Goal: Check status: Check status

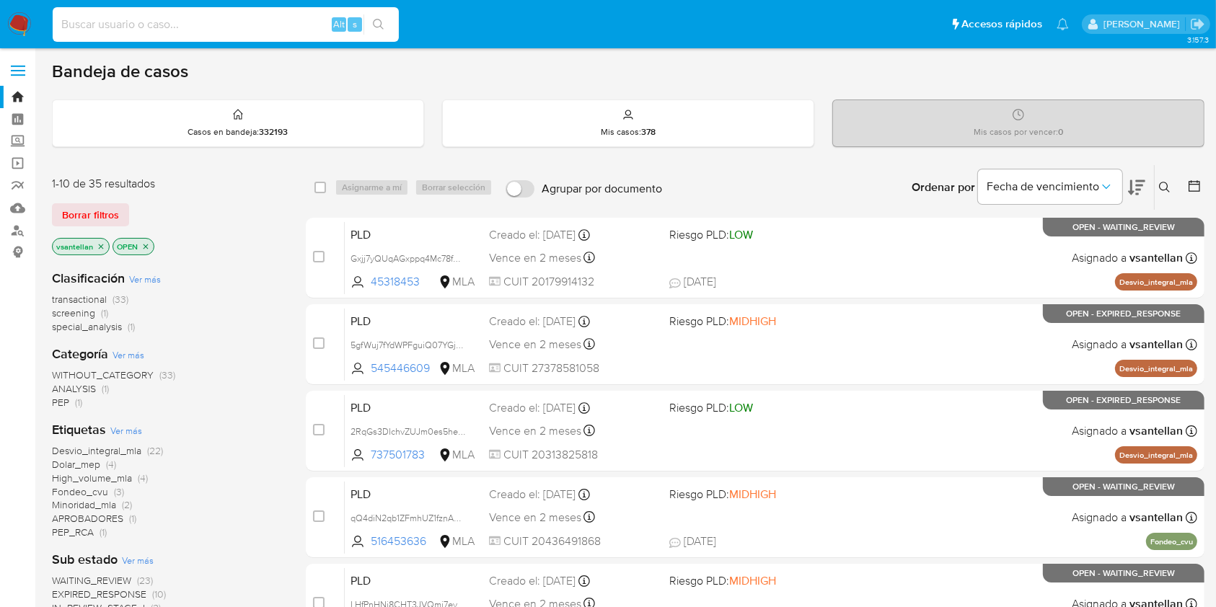
click at [252, 32] on input at bounding box center [226, 24] width 346 height 19
paste input "9915048"
type input "9915048"
click at [167, 20] on input "9915048" at bounding box center [226, 24] width 346 height 19
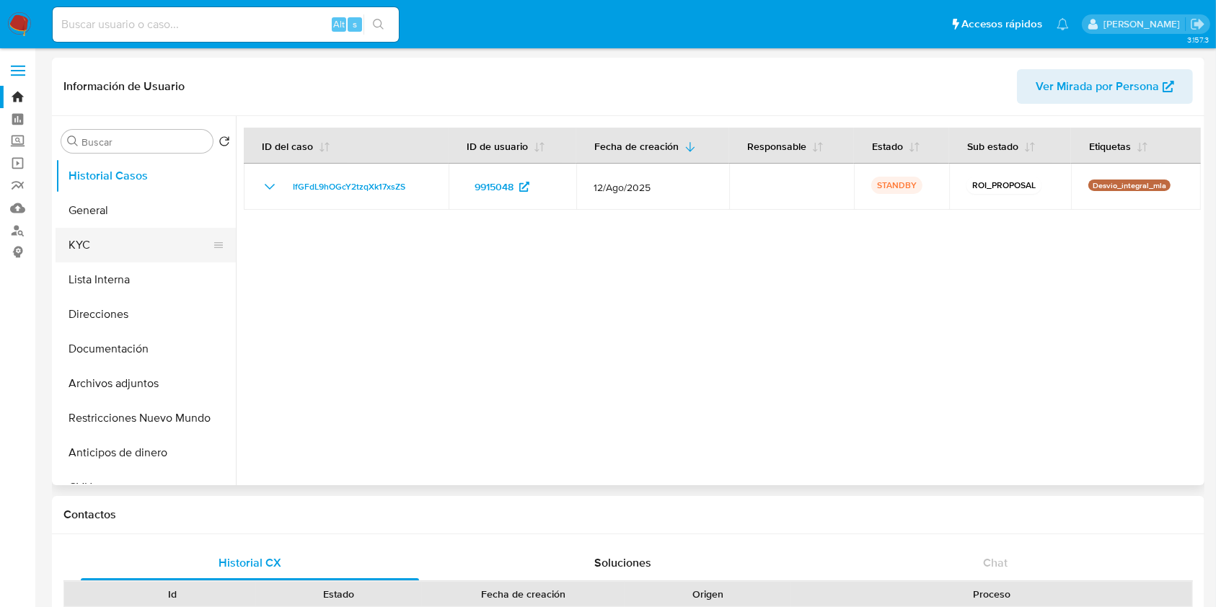
select select "10"
click at [110, 230] on button "KYC" at bounding box center [140, 245] width 169 height 35
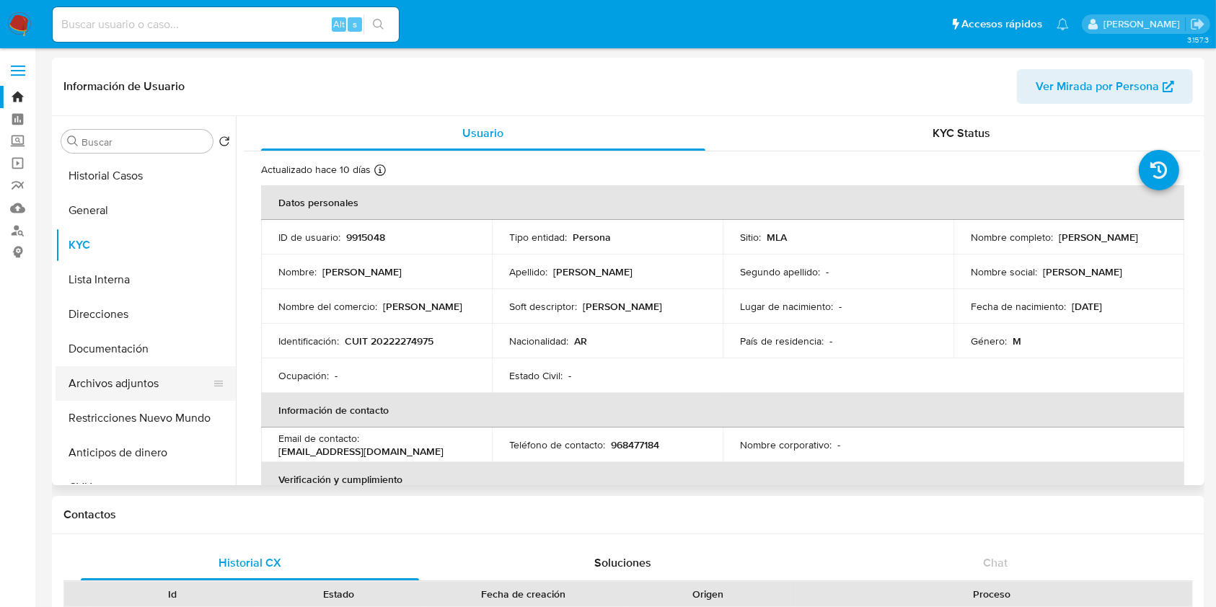
click at [162, 380] on button "Archivos adjuntos" at bounding box center [140, 383] width 169 height 35
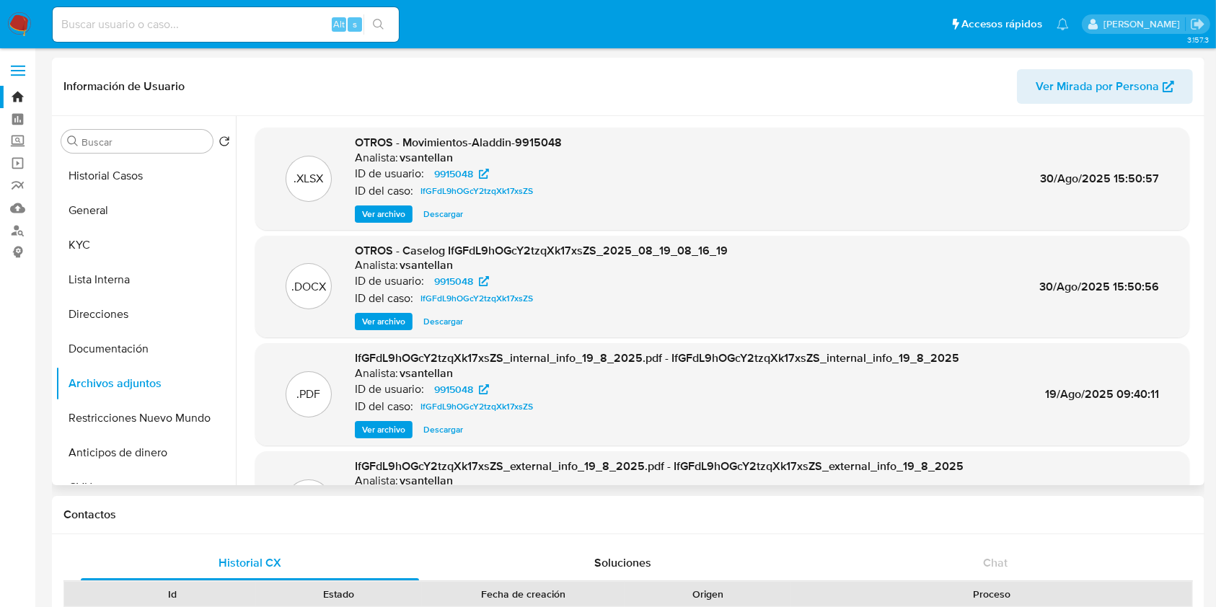
click at [438, 314] on span "Descargar" at bounding box center [443, 321] width 40 height 14
drag, startPoint x: 144, startPoint y: 180, endPoint x: 298, endPoint y: 219, distance: 158.5
click at [143, 180] on button "Historial Casos" at bounding box center [146, 176] width 180 height 35
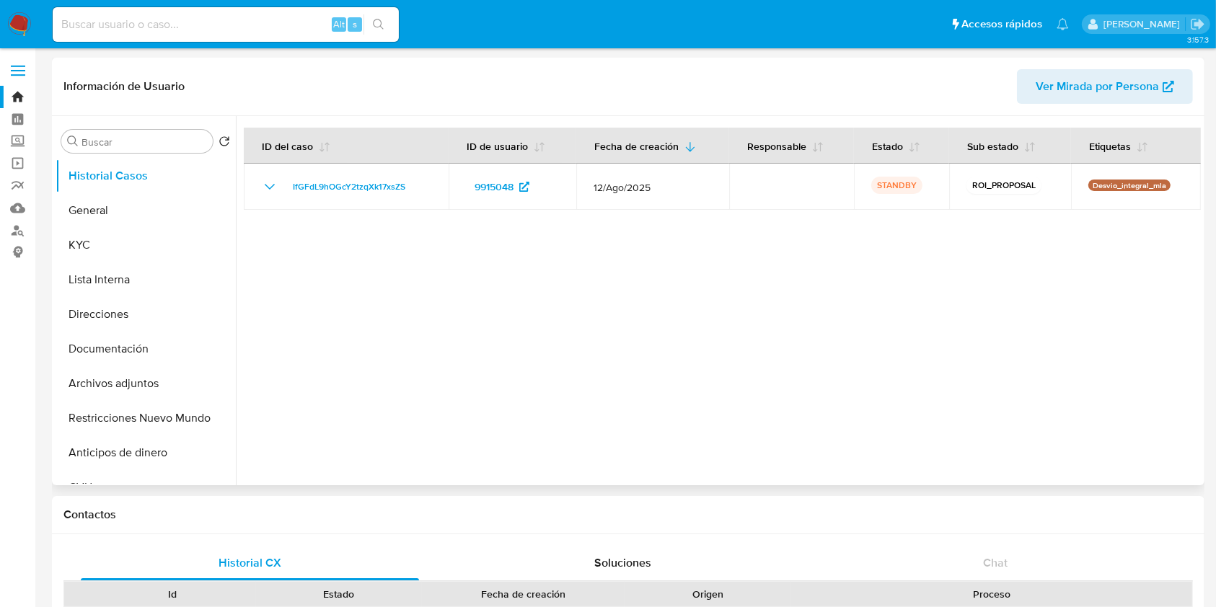
drag, startPoint x: 277, startPoint y: 179, endPoint x: 436, endPoint y: 351, distance: 233.7
click at [277, 179] on icon "Mostrar/Ocultar" at bounding box center [269, 186] width 17 height 17
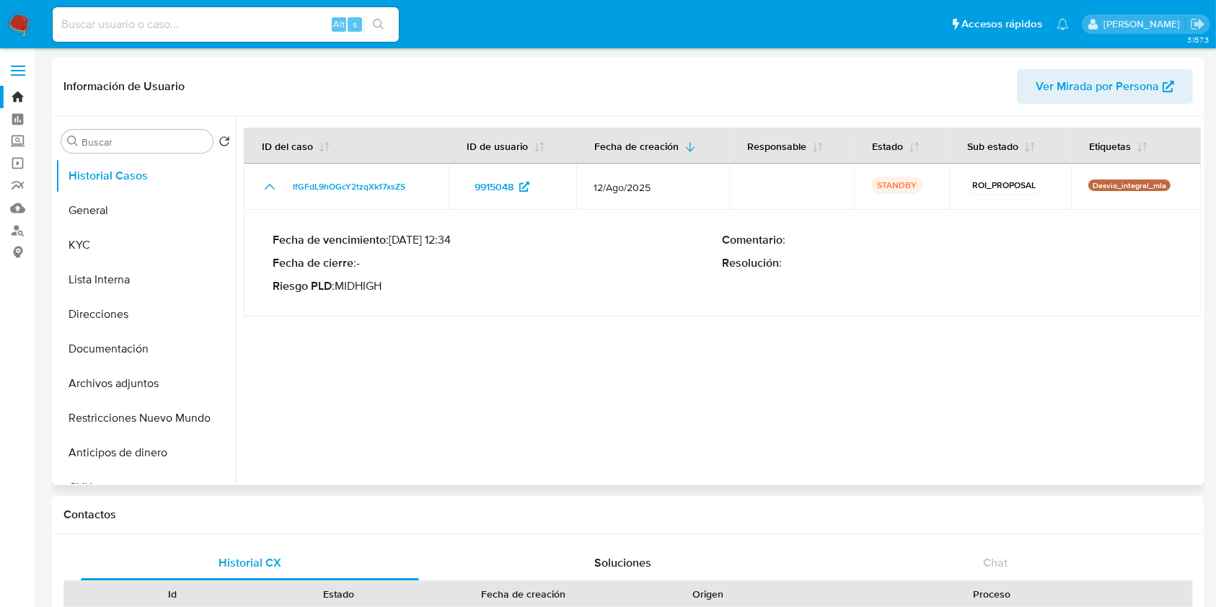
drag, startPoint x: 172, startPoint y: 19, endPoint x: 311, endPoint y: 65, distance: 146.0
click at [172, 18] on input at bounding box center [226, 24] width 346 height 19
paste input "261257167"
type input "261257167"
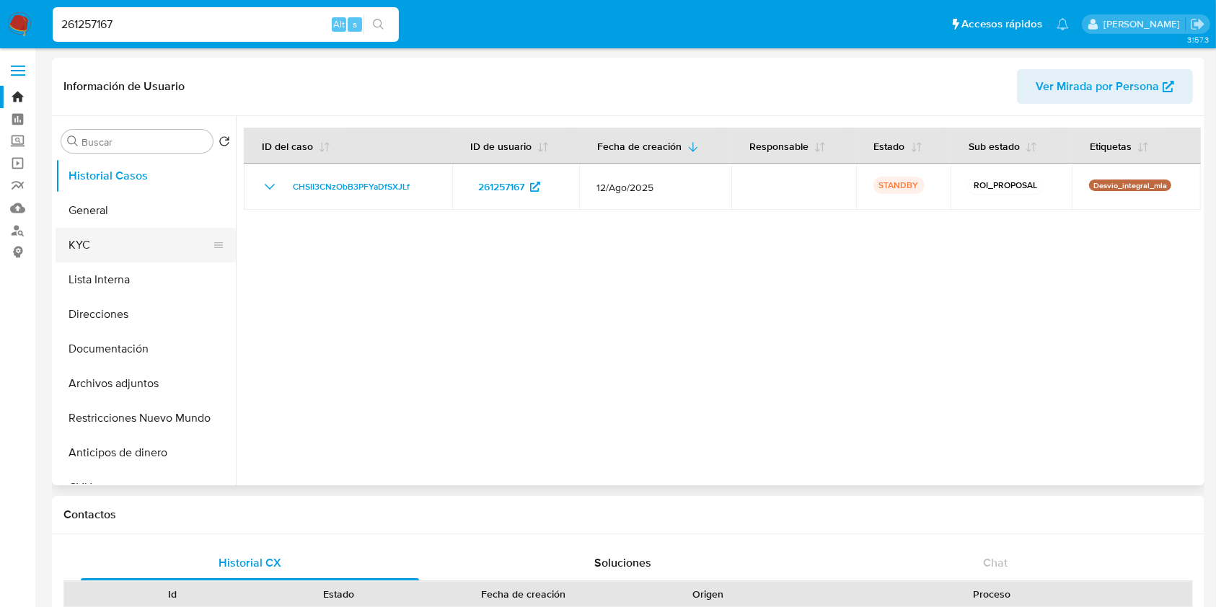
select select "10"
click at [146, 234] on button "KYC" at bounding box center [140, 245] width 169 height 35
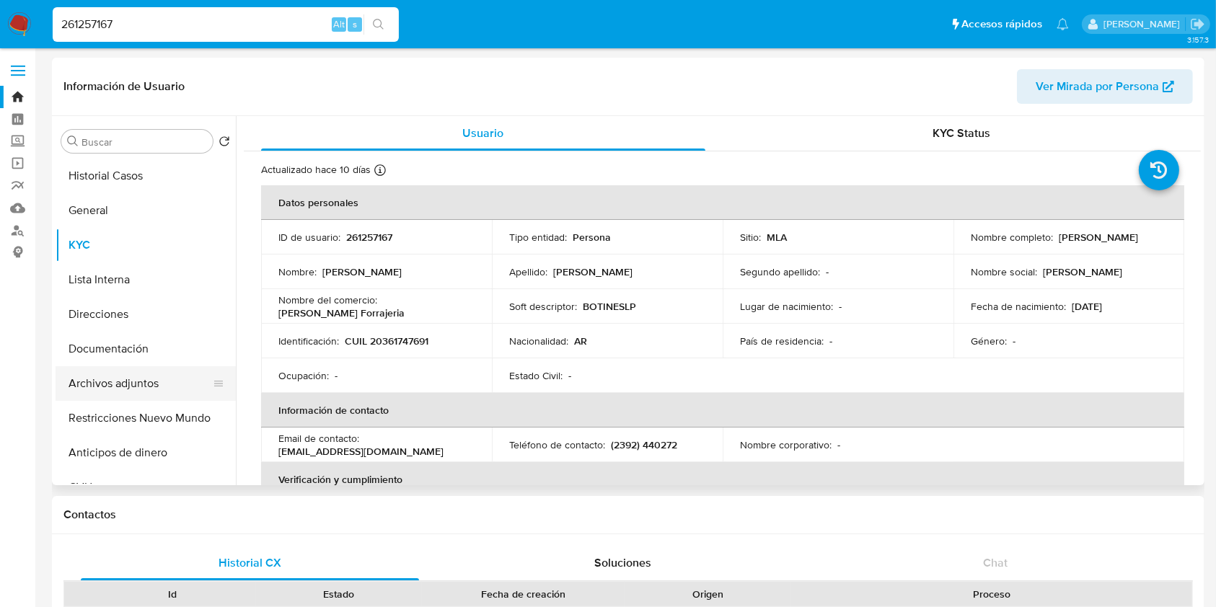
click at [162, 382] on button "Archivos adjuntos" at bounding box center [140, 383] width 169 height 35
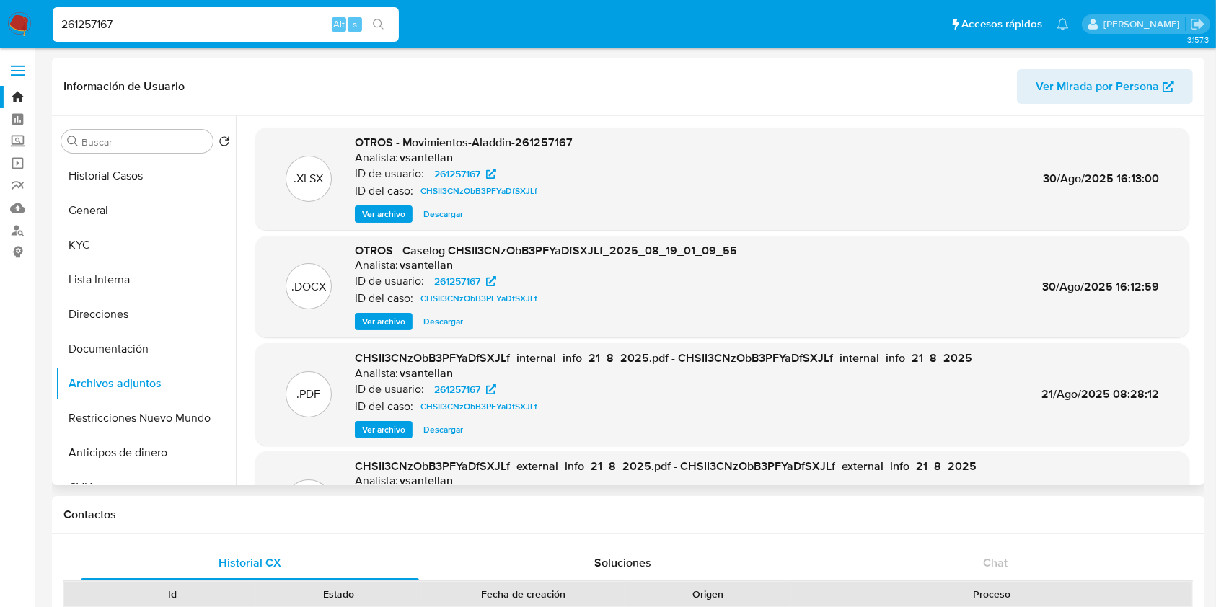
click at [444, 319] on span "Descargar" at bounding box center [443, 321] width 40 height 14
drag, startPoint x: 118, startPoint y: 29, endPoint x: 0, endPoint y: 1, distance: 120.9
click at [0, 1] on nav "Pausado Ver notificaciones 261257167 Alt s Accesos rápidos Presiona las siguien…" at bounding box center [608, 24] width 1216 height 48
paste input "538747705"
type input "538747705"
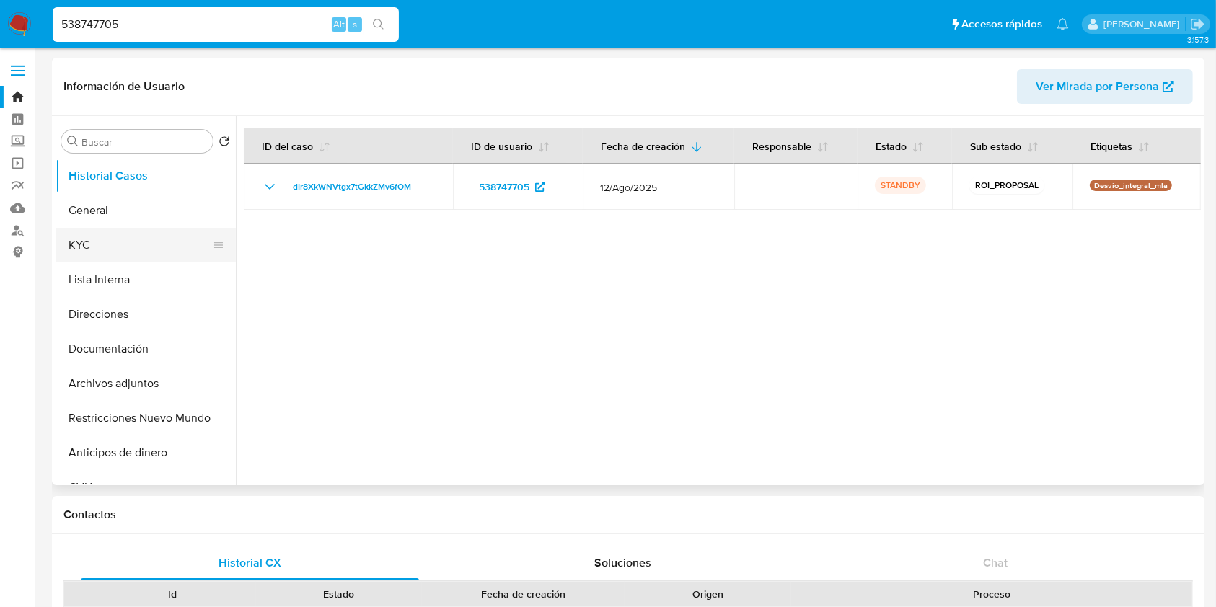
select select "10"
click at [102, 240] on button "KYC" at bounding box center [140, 245] width 169 height 35
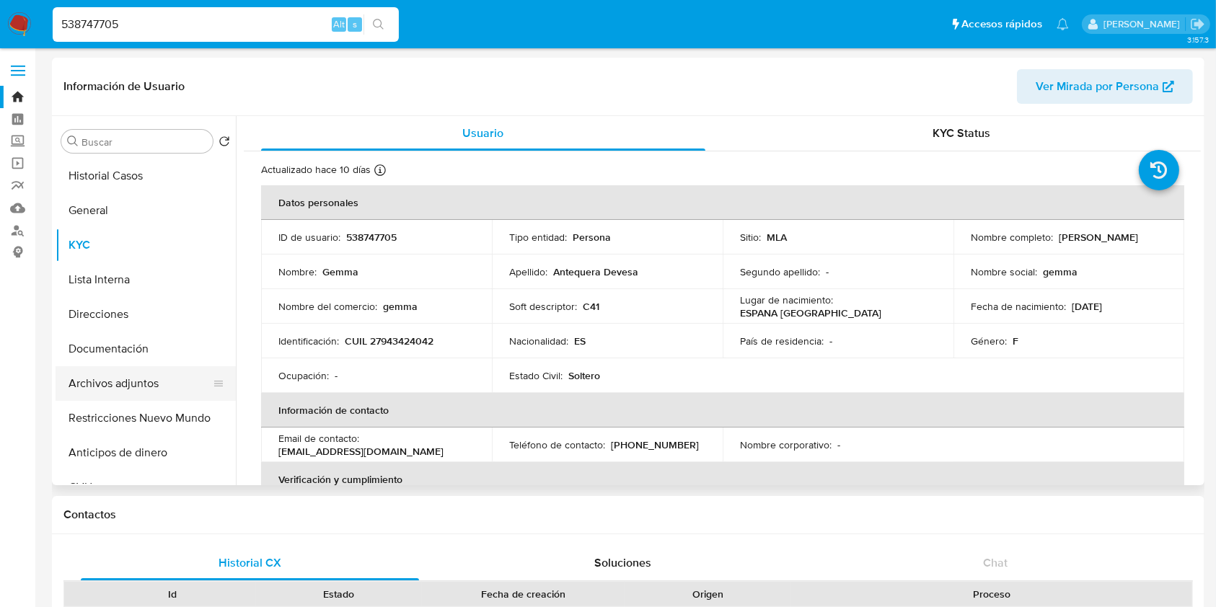
click at [171, 378] on button "Archivos adjuntos" at bounding box center [140, 383] width 169 height 35
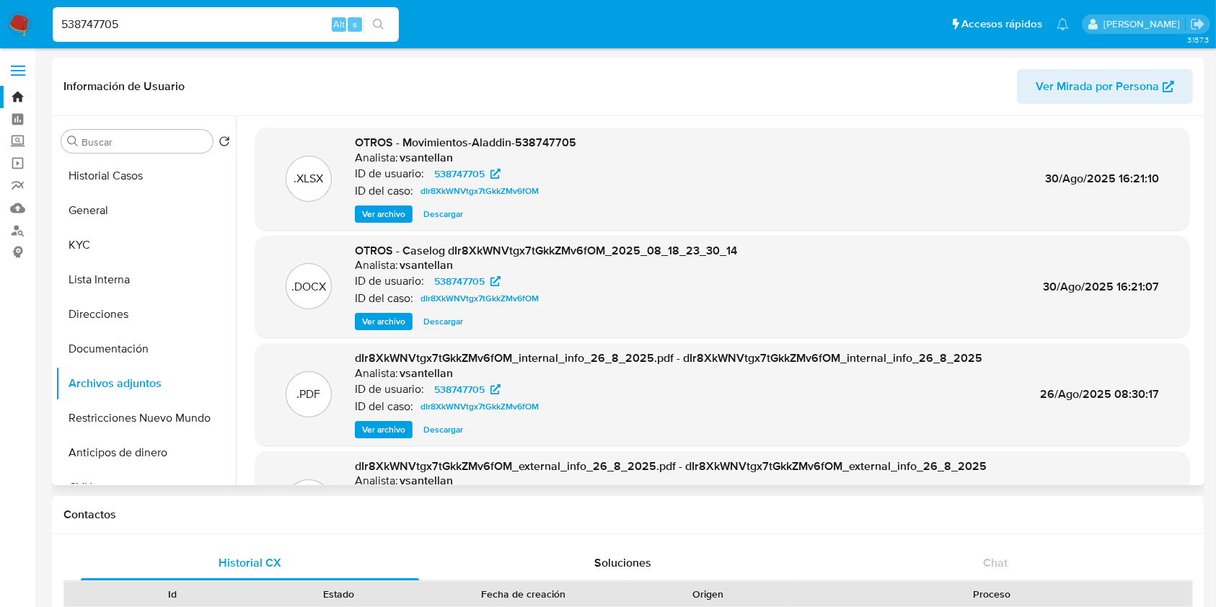
click at [446, 325] on span "Descargar" at bounding box center [443, 321] width 40 height 14
